Goal: Task Accomplishment & Management: Use online tool/utility

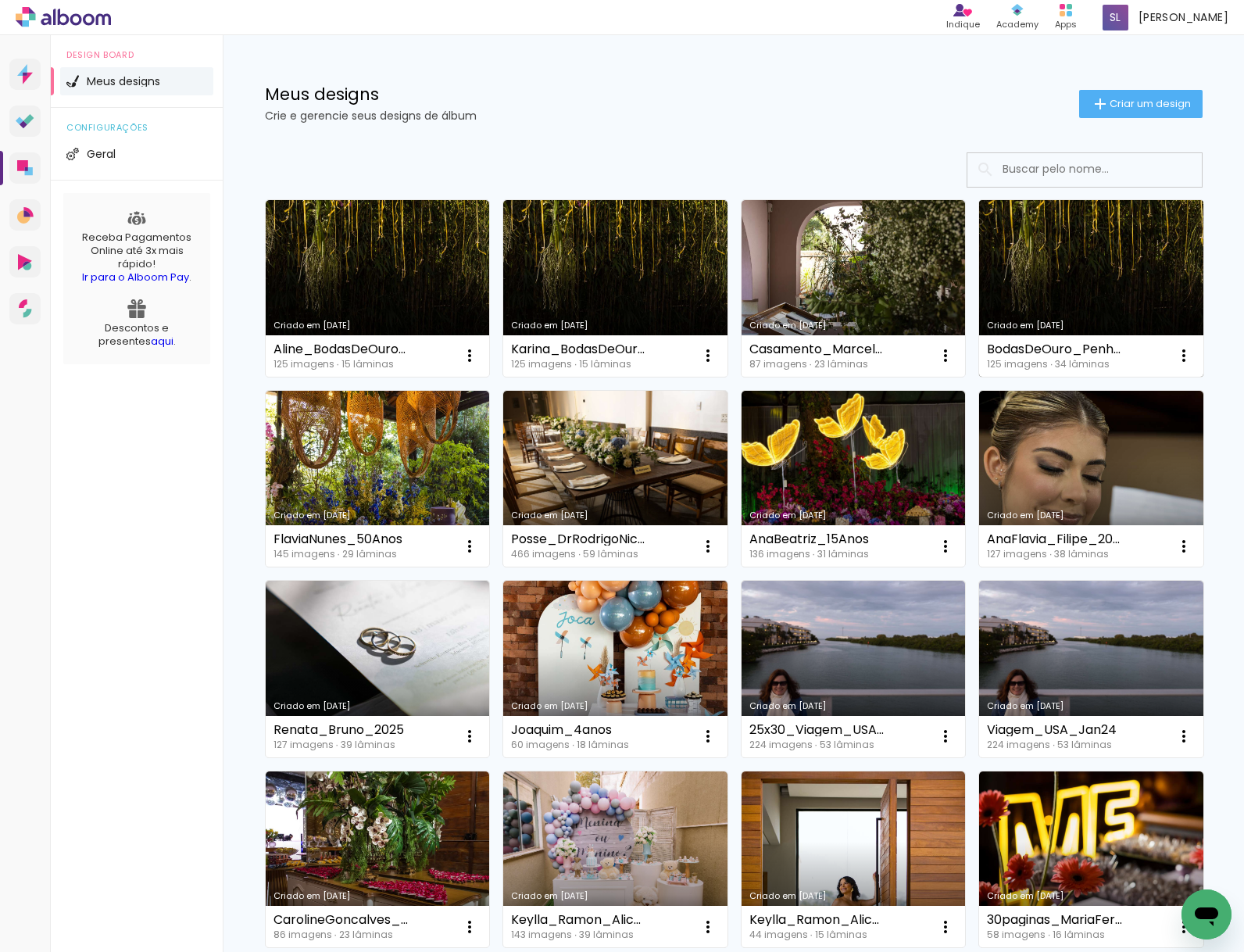
click at [1052, 306] on link "Criado em [DATE]" at bounding box center [1091, 288] width 224 height 177
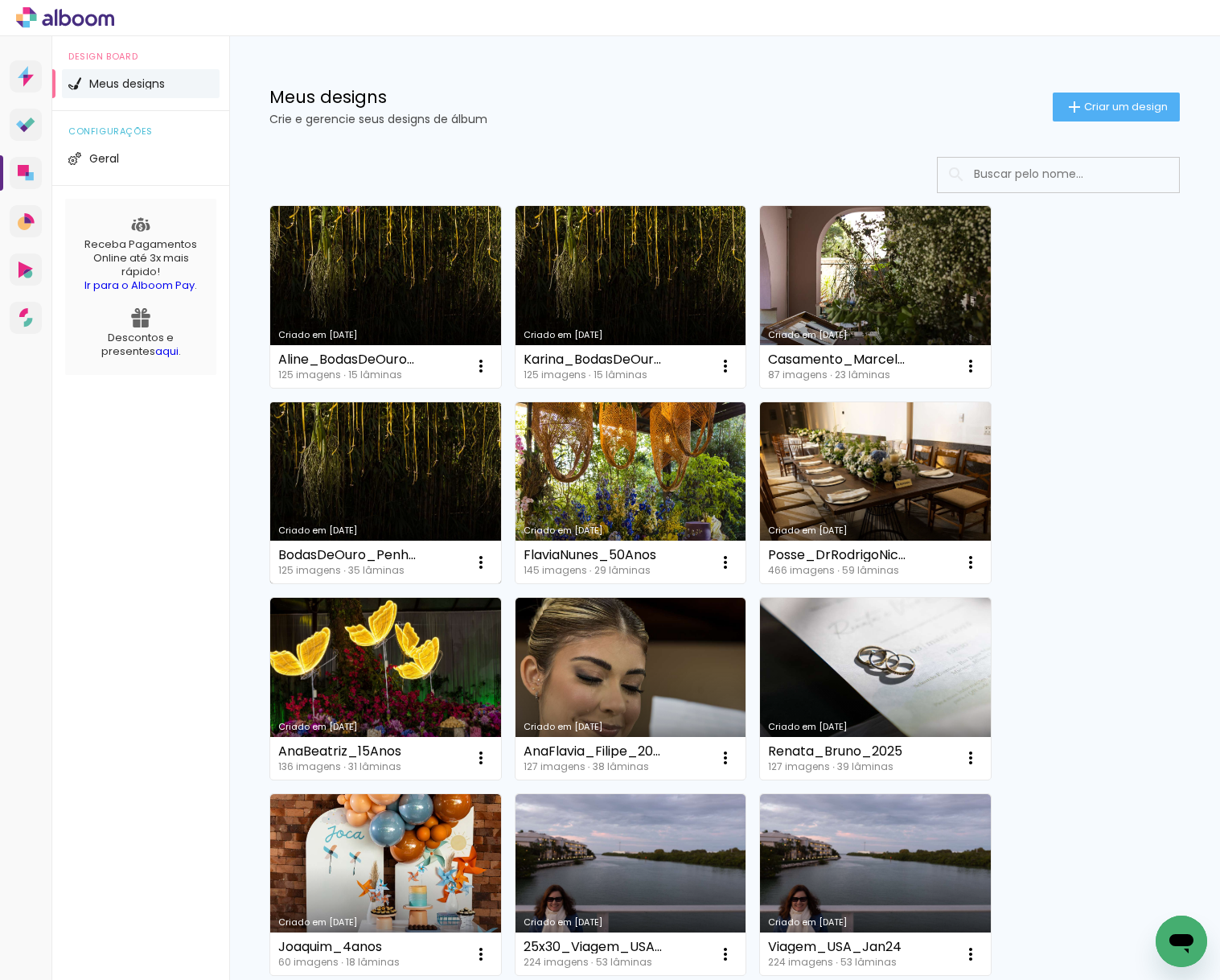
click at [435, 482] on link "Criado em [DATE]" at bounding box center [385, 493] width 231 height 182
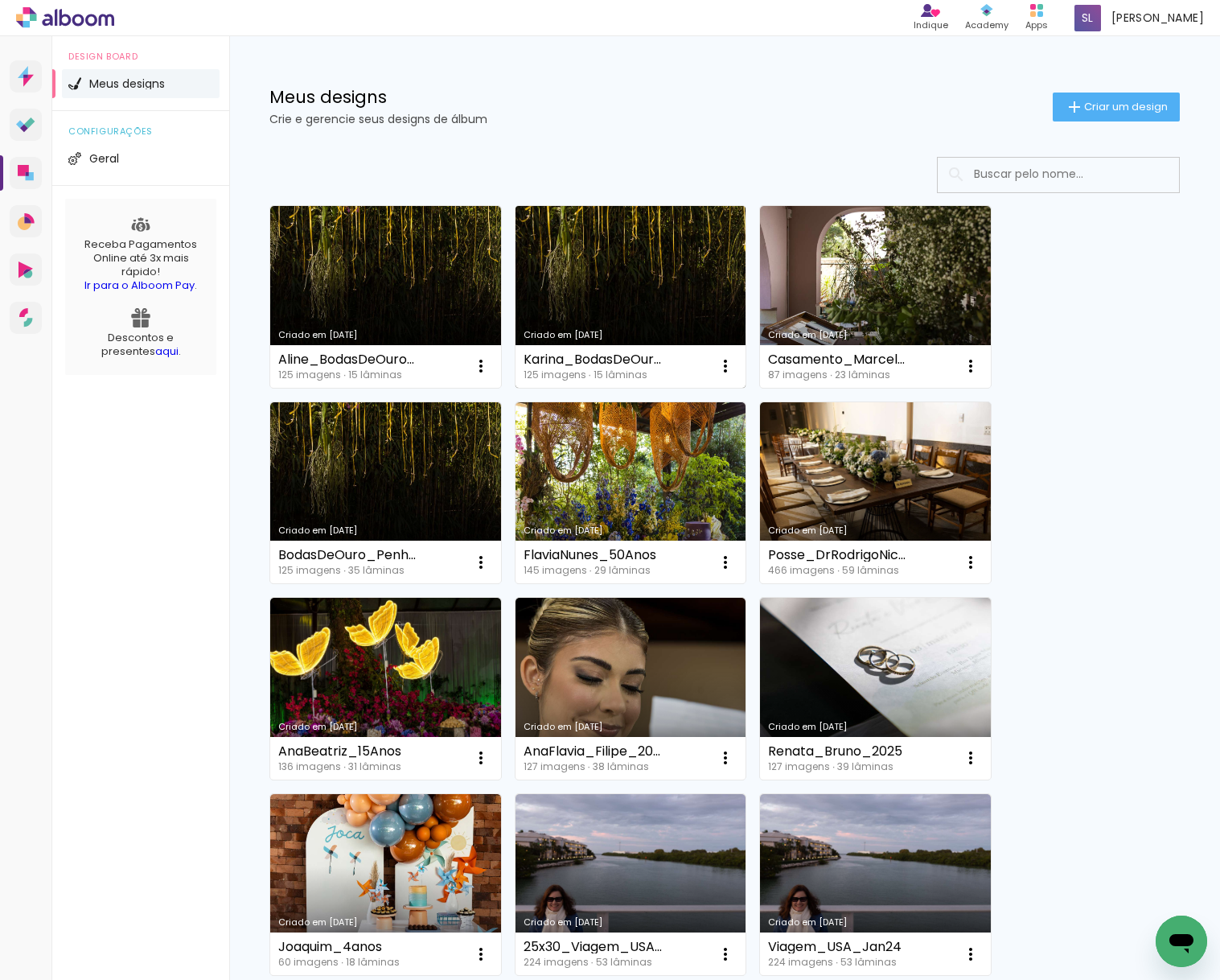
click at [622, 287] on link "Criado em [DATE]" at bounding box center [630, 296] width 231 height 182
click at [329, 261] on link "Criado em [DATE]" at bounding box center [385, 296] width 231 height 182
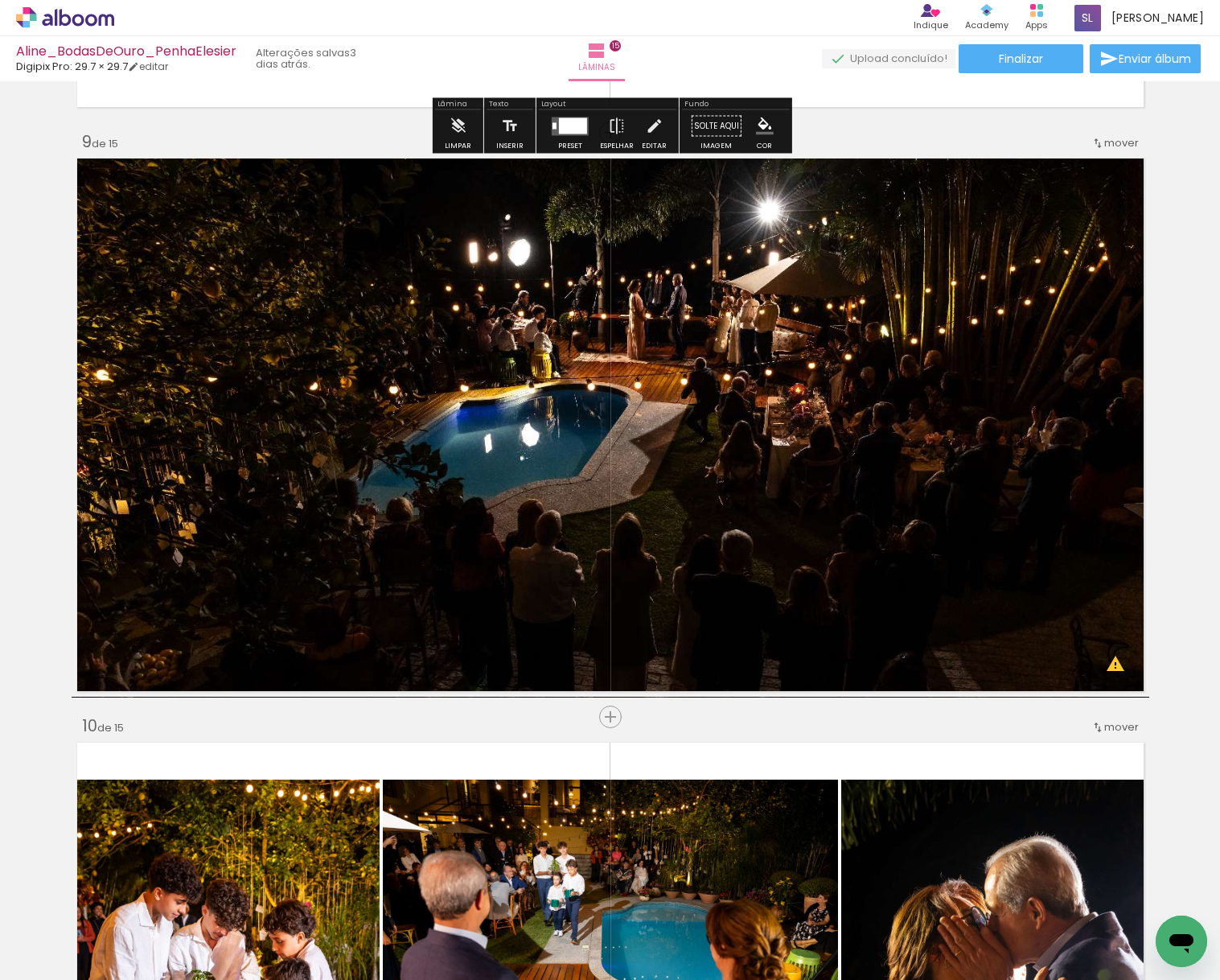
scroll to position [4673, 0]
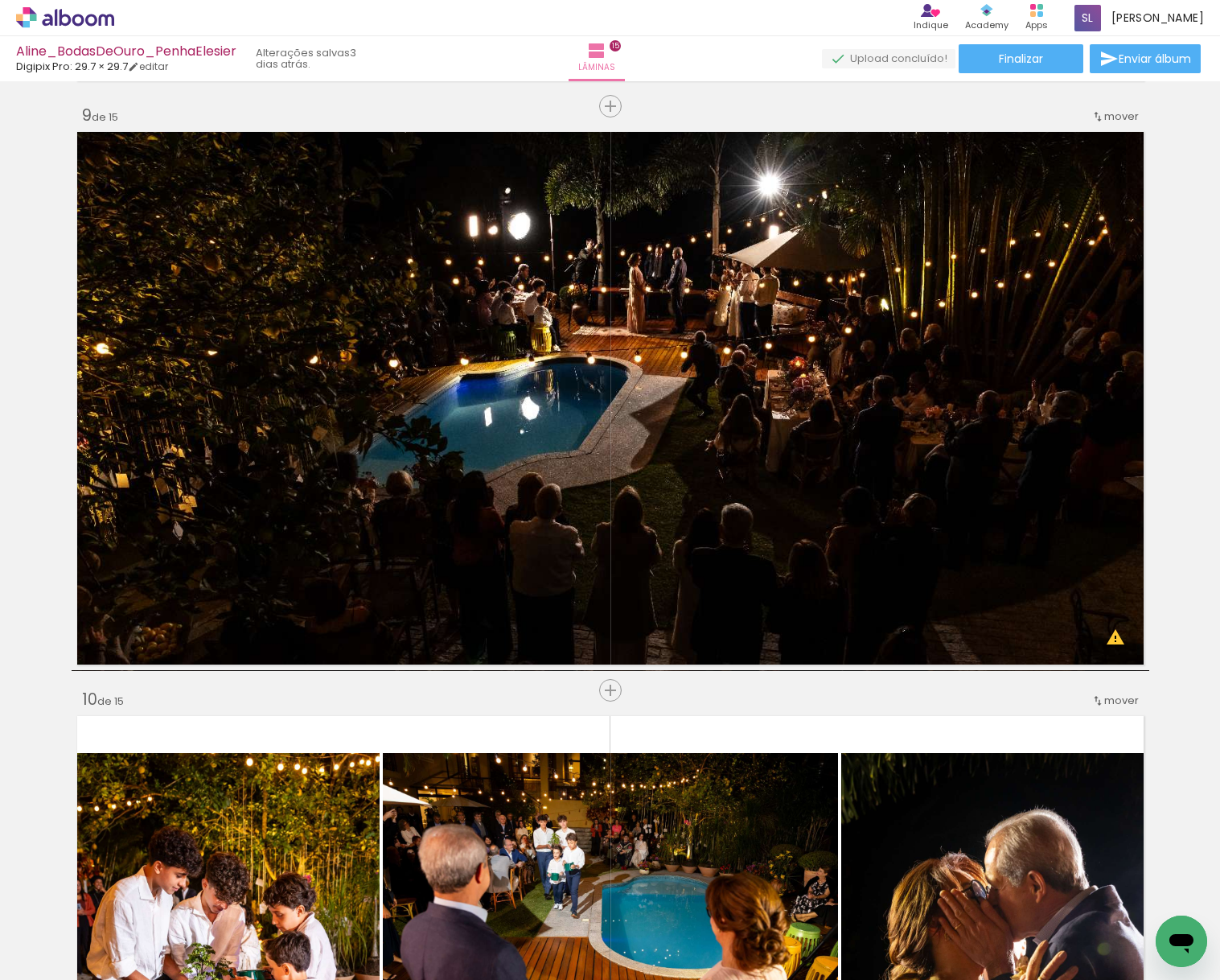
click at [39, 952] on span "Adicionar Fotos" at bounding box center [57, 957] width 49 height 18
click at [0, 0] on input "file" at bounding box center [0, 0] width 0 height 0
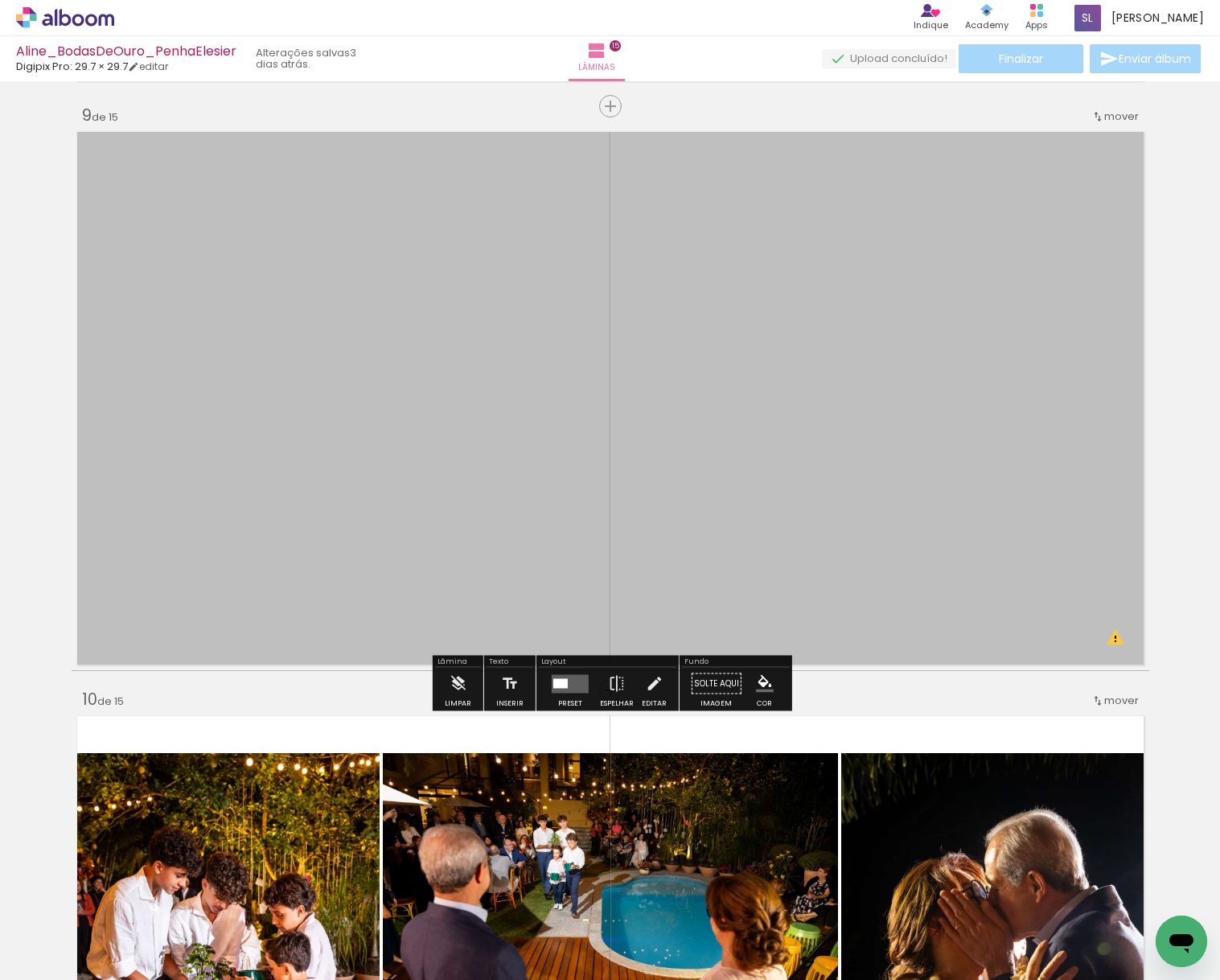
scroll to position [0, 0]
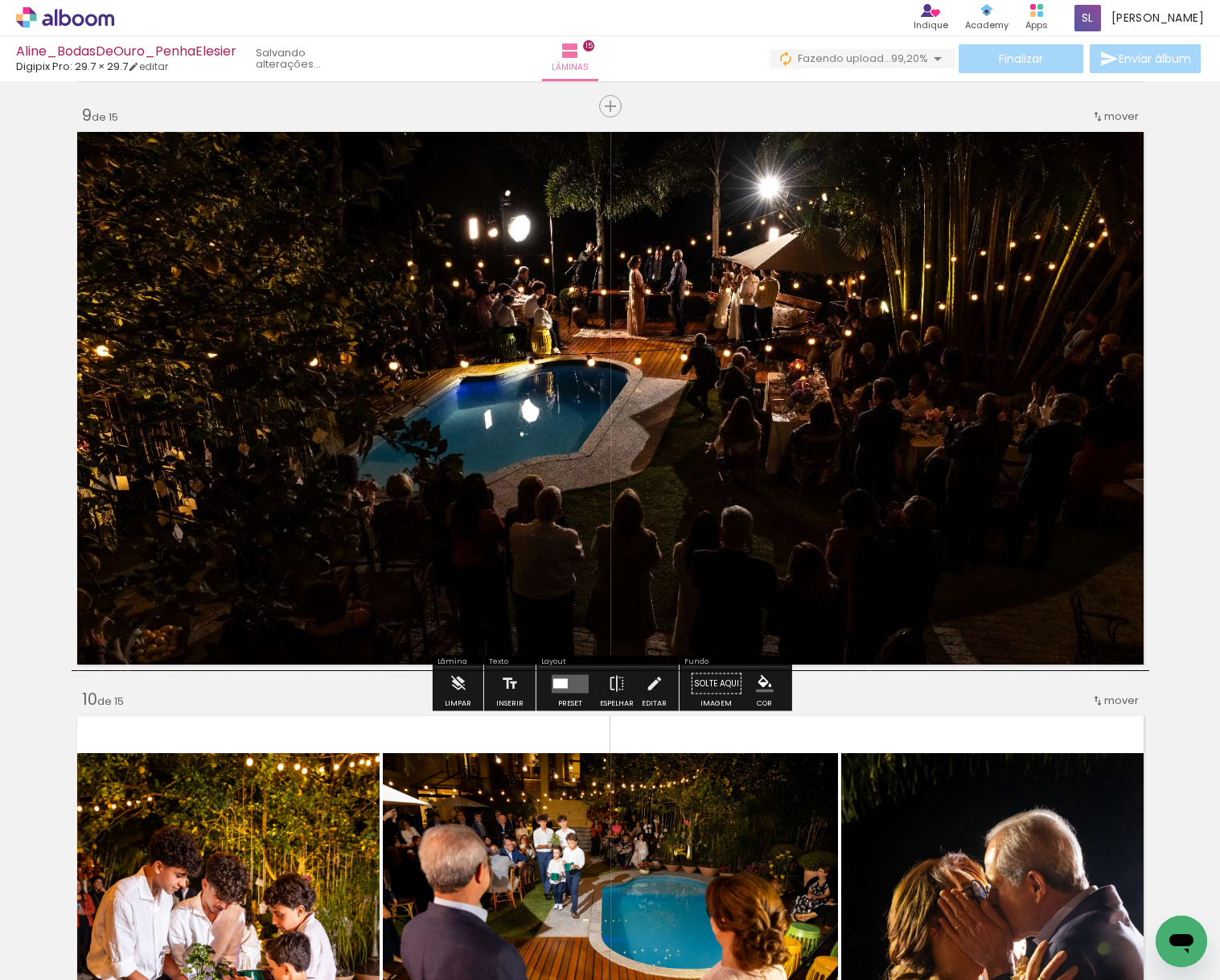
click at [1170, 357] on div "Inserir lâmina 1 de 15 Inserir lâmina 2 de 15 Inserir lâmina 3 de 15 Inserir lâ…" at bounding box center [610, 86] width 1220 height 9344
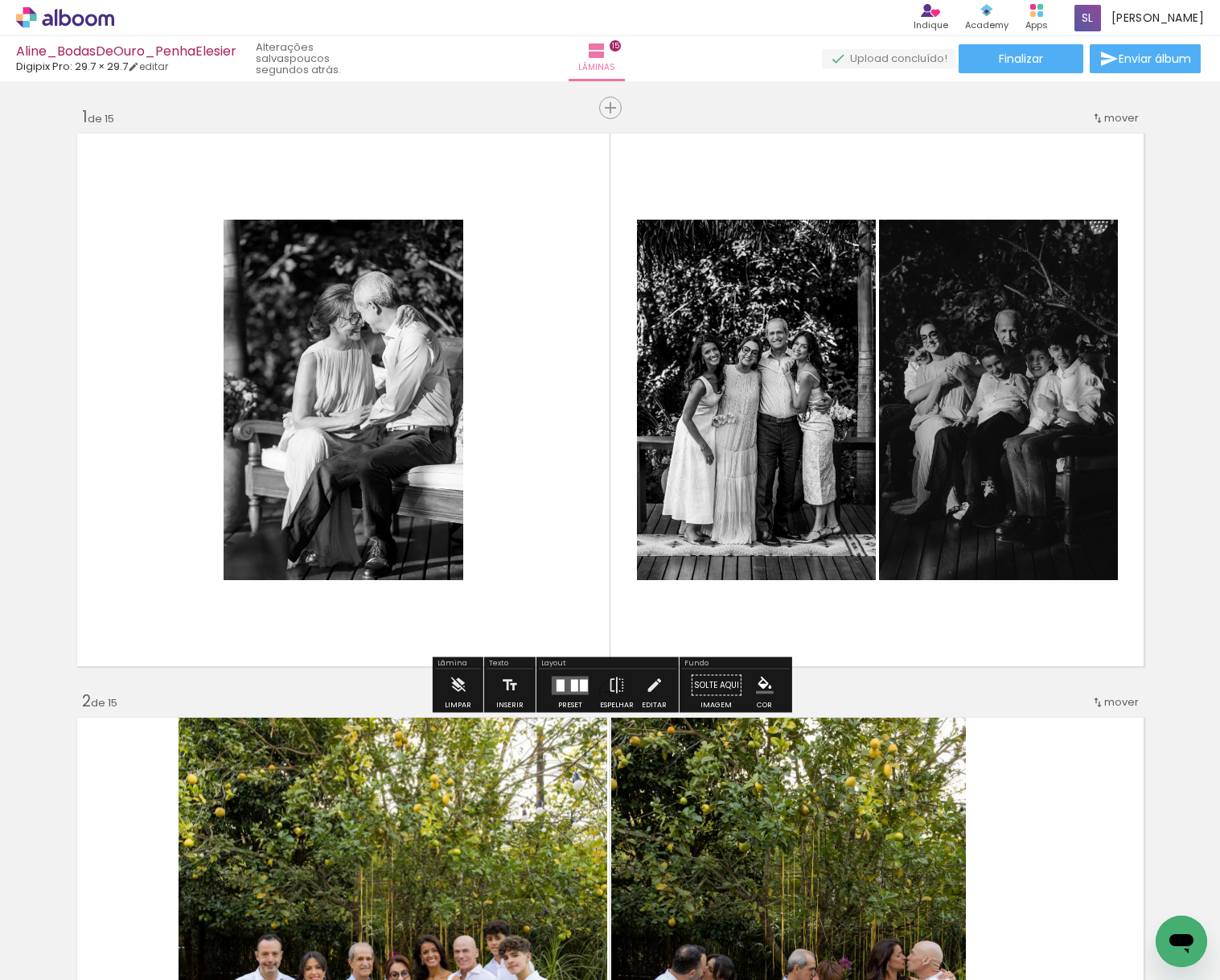
click at [77, 8] on icon at bounding box center [65, 18] width 98 height 21
